Goal: Find specific page/section: Find specific page/section

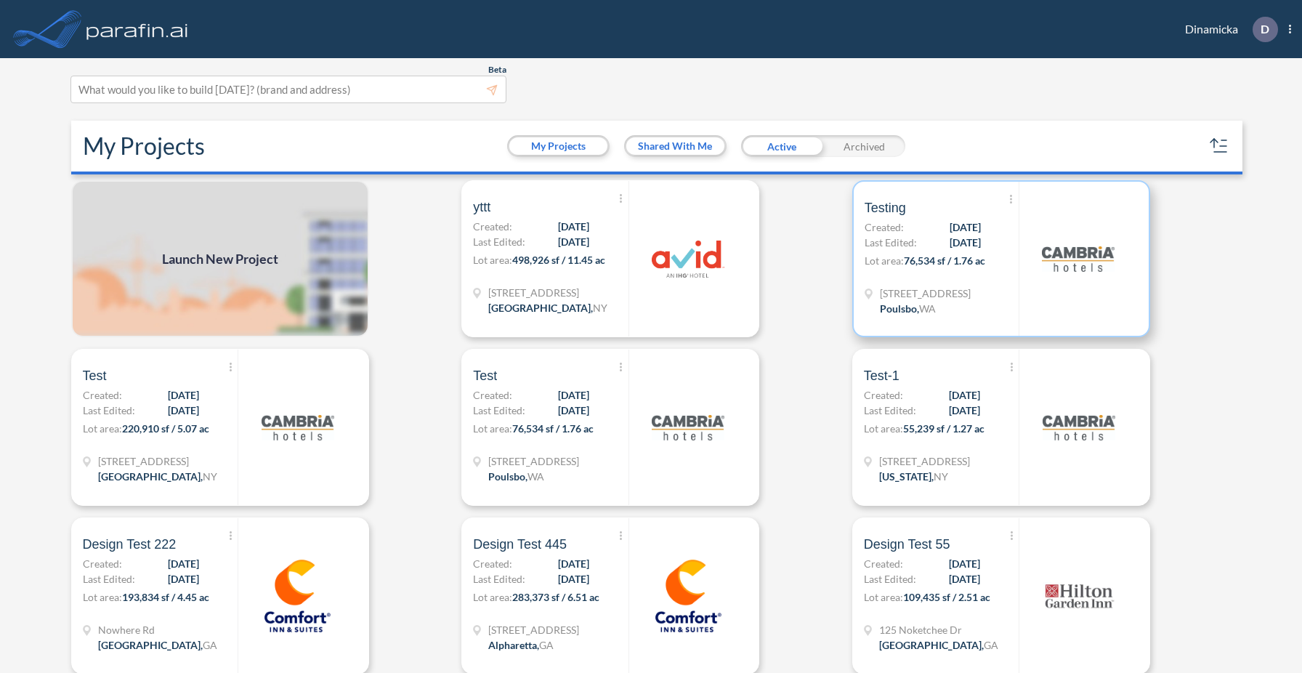
click at [930, 254] on span "76,534 sf / 1.76 ac" at bounding box center [944, 260] width 81 height 12
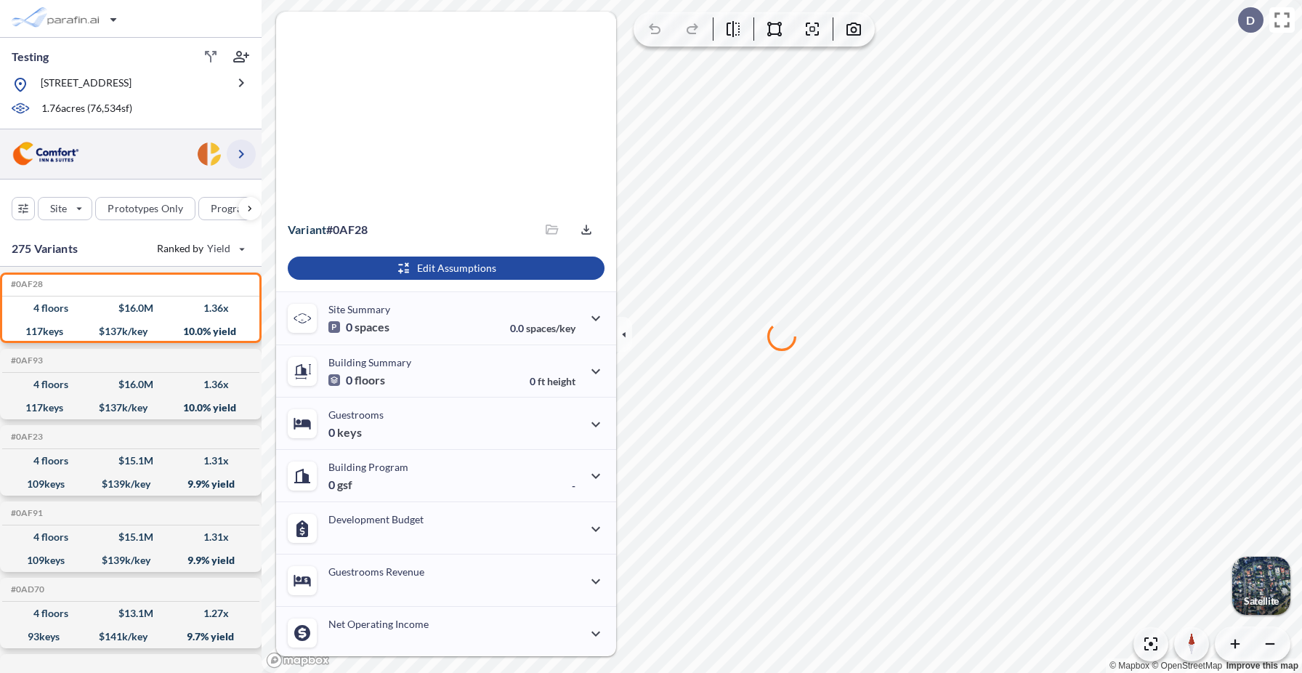
click at [242, 158] on icon "button" at bounding box center [241, 154] width 5 height 9
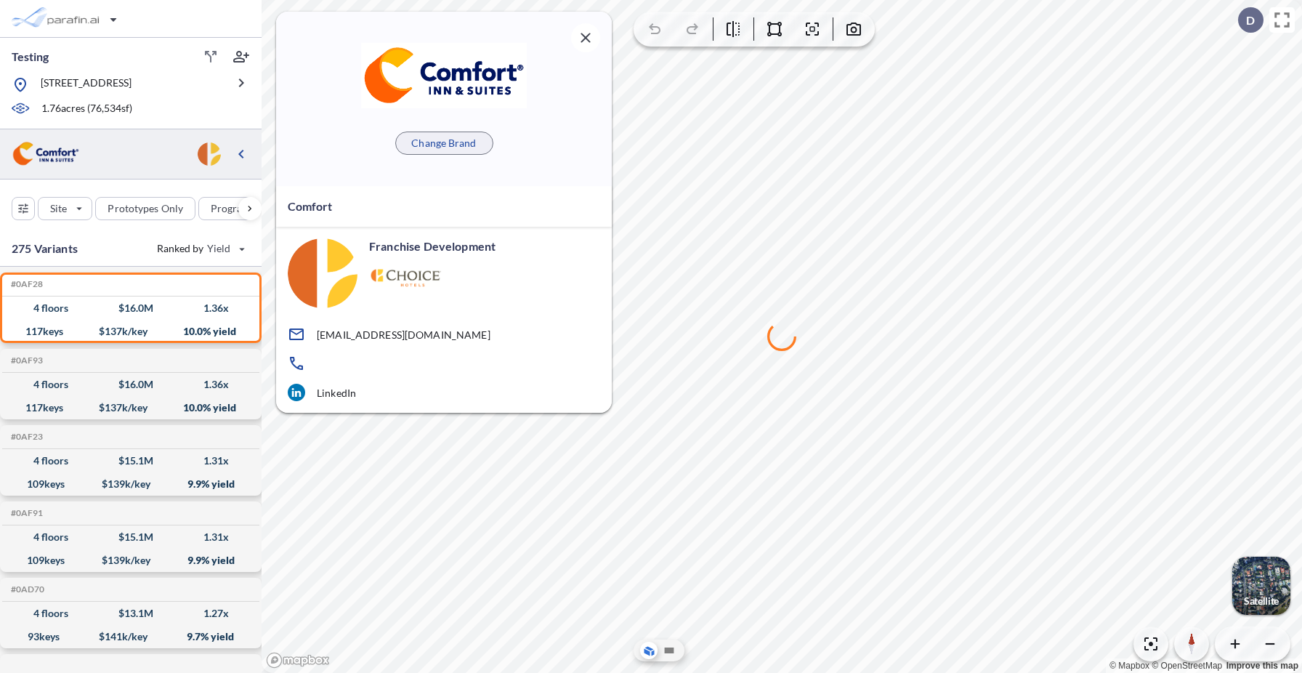
click at [464, 145] on p "Change Brand" at bounding box center [443, 143] width 65 height 15
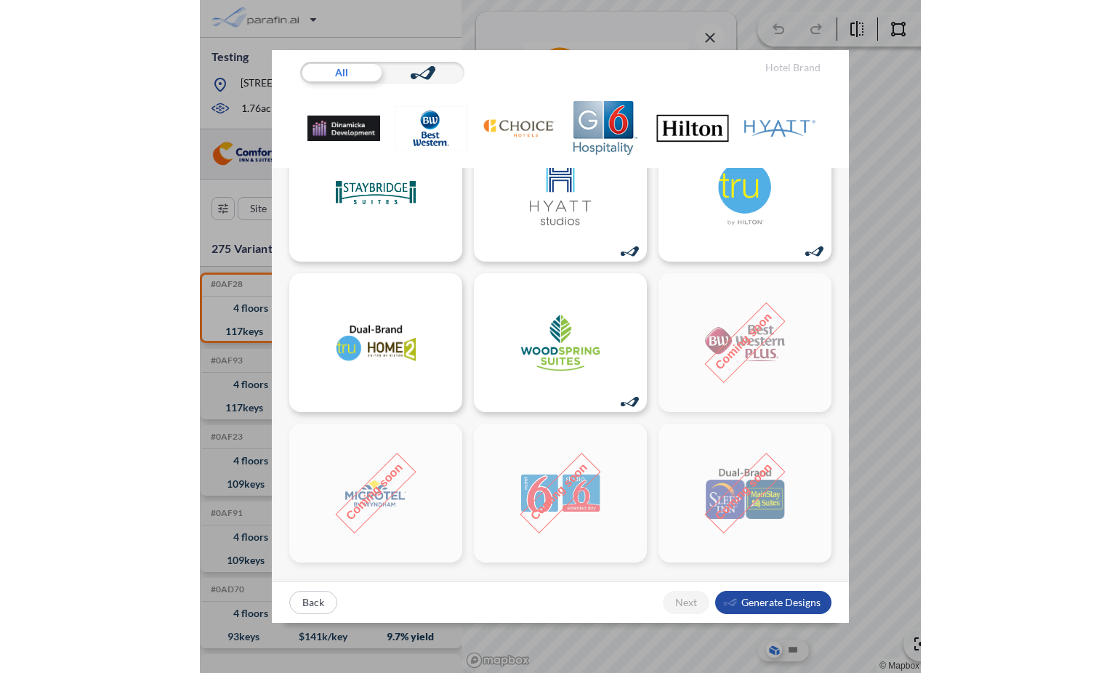
scroll to position [661, 0]
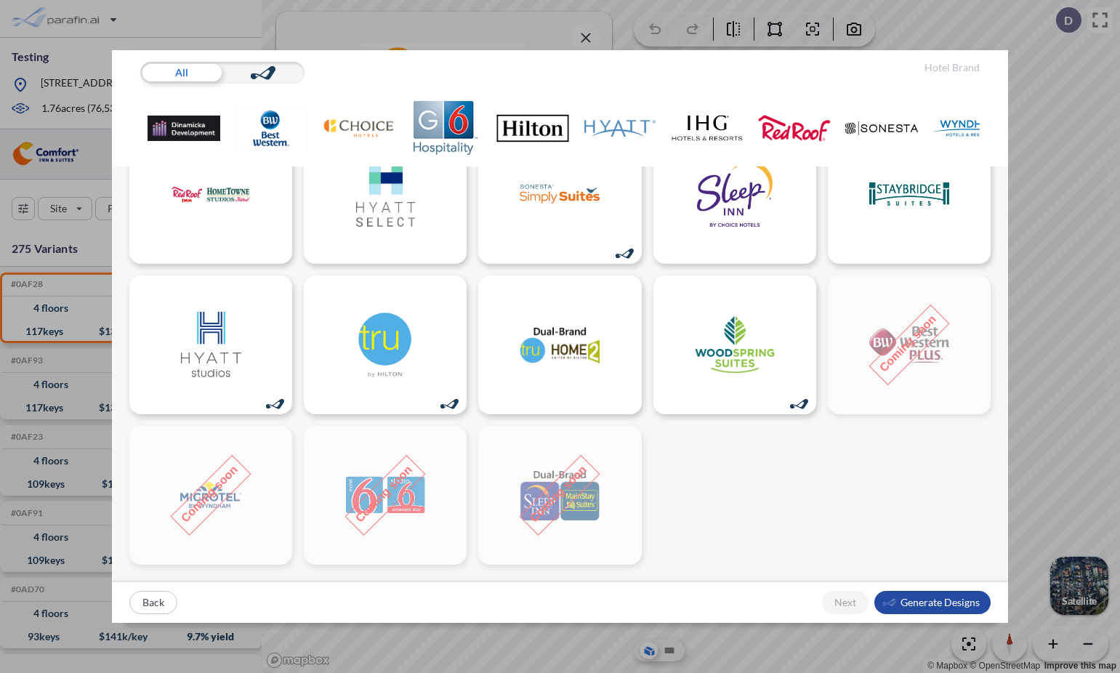
click at [1041, 285] on div "All Hotel Brand Back Next Generate Designs" at bounding box center [560, 336] width 1120 height 673
